Goal: Task Accomplishment & Management: Manage account settings

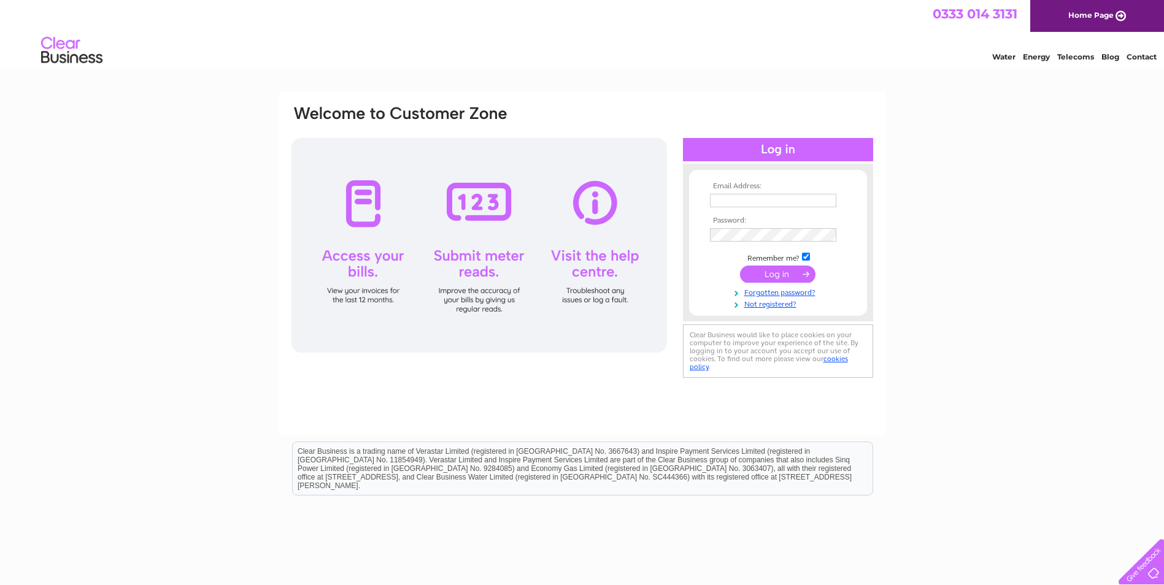
type input "findourangarage25@gmail.com"
click at [793, 275] on input "submit" at bounding box center [777, 274] width 75 height 17
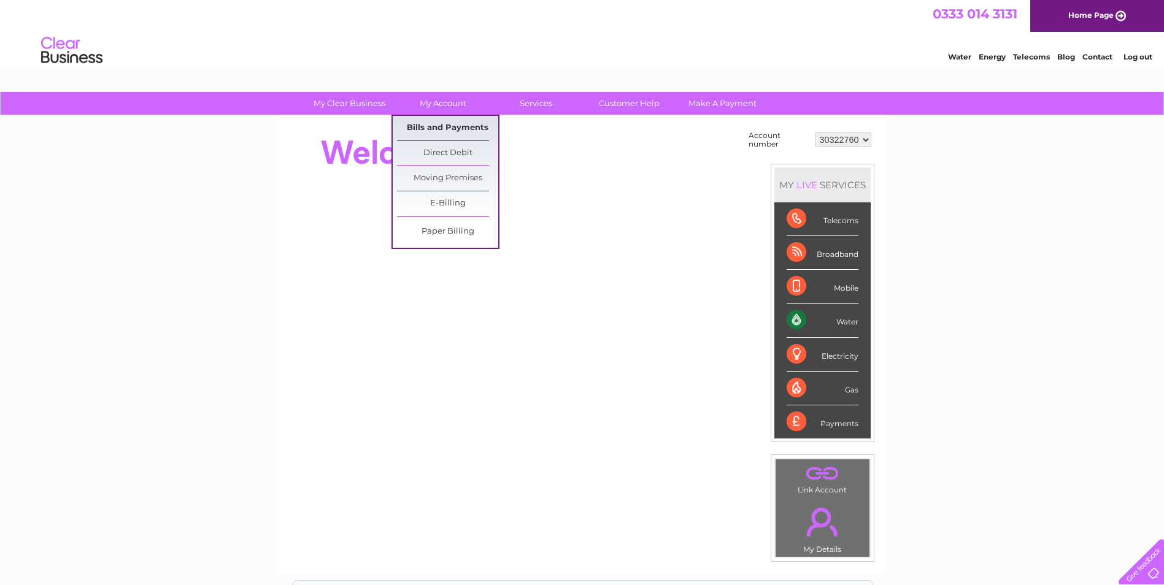
click at [433, 123] on link "Bills and Payments" at bounding box center [447, 128] width 101 height 25
